Goal: Information Seeking & Learning: Learn about a topic

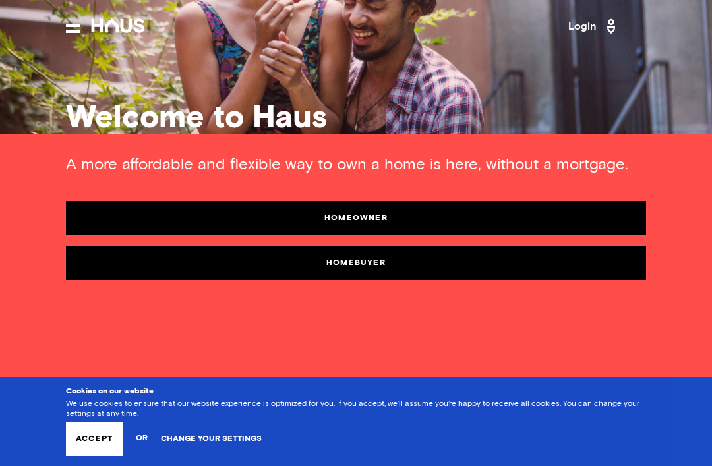
click at [354, 262] on link "Homebuyer" at bounding box center [356, 263] width 580 height 34
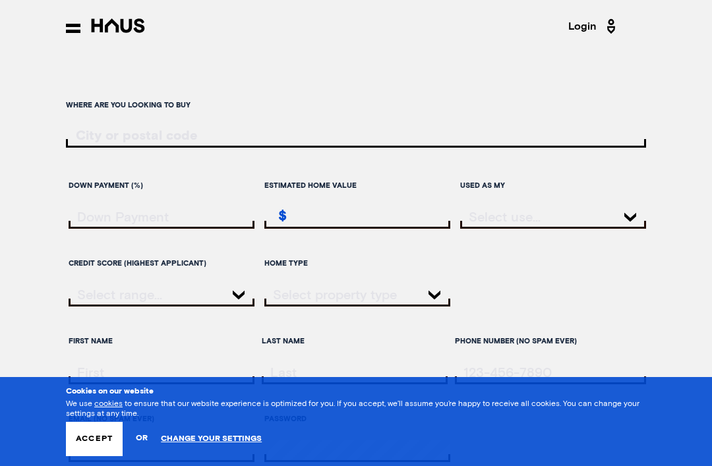
click at [88, 433] on button "Accept" at bounding box center [94, 439] width 57 height 34
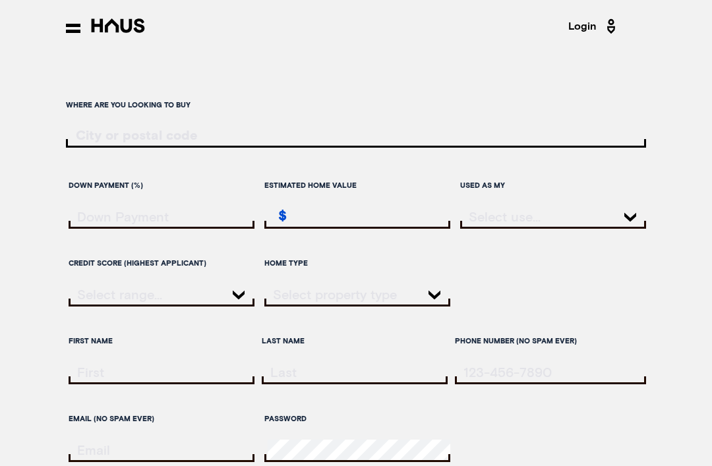
click at [115, 131] on input "ratesLocationInput" at bounding box center [356, 136] width 580 height 15
type input "S35"
click at [76, 20] on div at bounding box center [107, 26] width 82 height 16
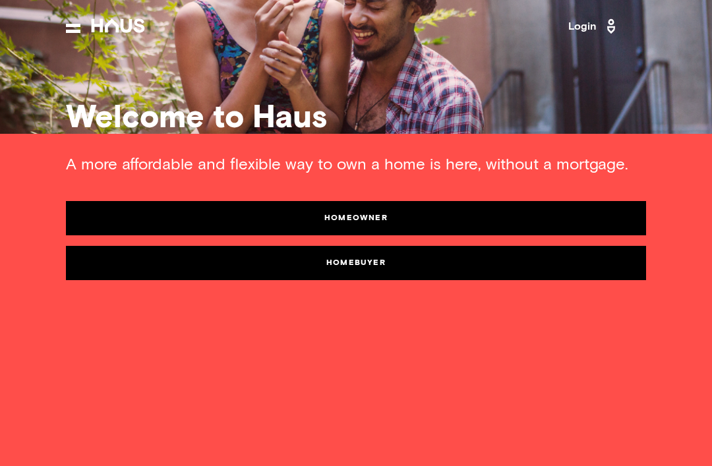
click at [79, 24] on icon at bounding box center [73, 28] width 15 height 9
